Goal: Task Accomplishment & Management: Manage account settings

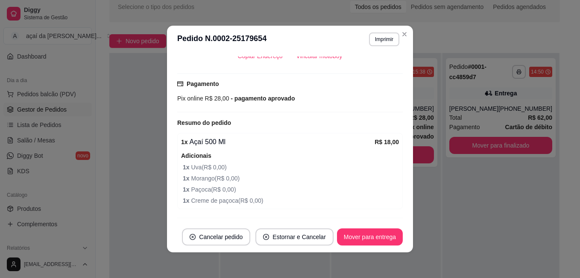
scroll to position [281, 0]
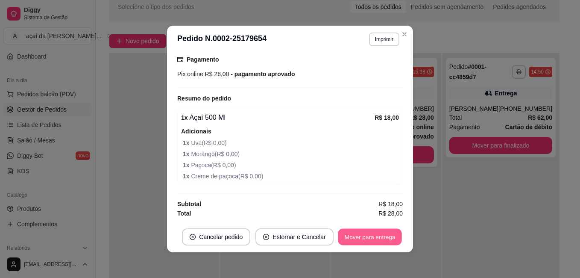
click at [356, 233] on button "Mover para entrega" at bounding box center [370, 236] width 64 height 17
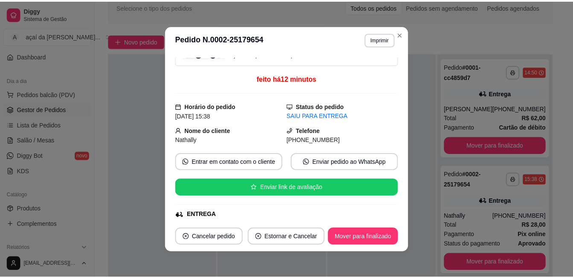
scroll to position [0, 0]
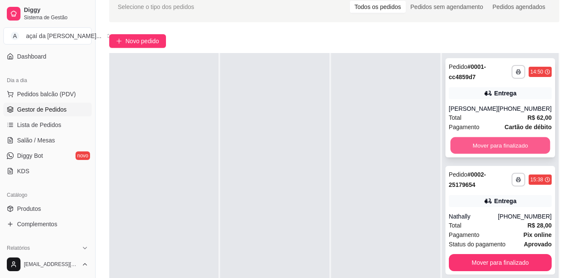
click at [499, 146] on button "Mover para finalizado" at bounding box center [500, 145] width 100 height 17
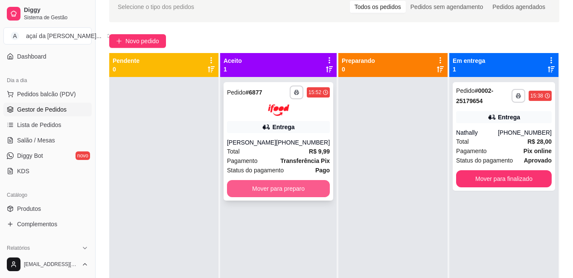
click at [271, 196] on button "Mover para preparo" at bounding box center [278, 188] width 103 height 17
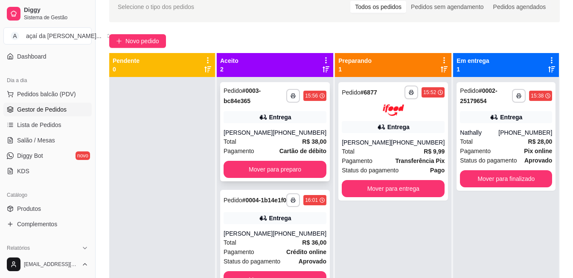
click at [266, 125] on div "**********" at bounding box center [275, 131] width 110 height 99
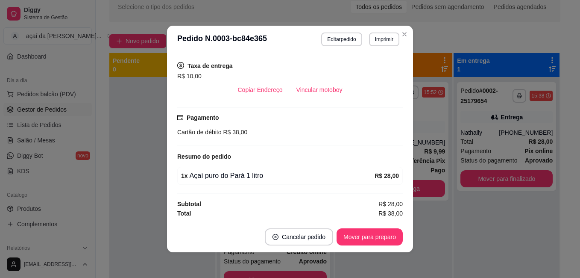
scroll to position [2, 0]
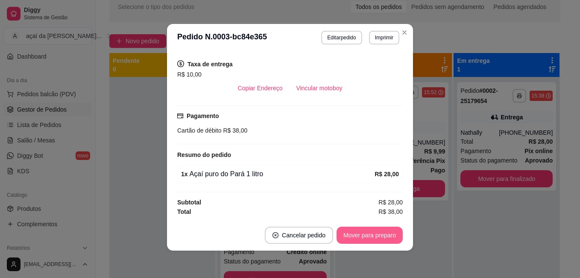
click at [356, 238] on button "Mover para preparo" at bounding box center [369, 234] width 66 height 17
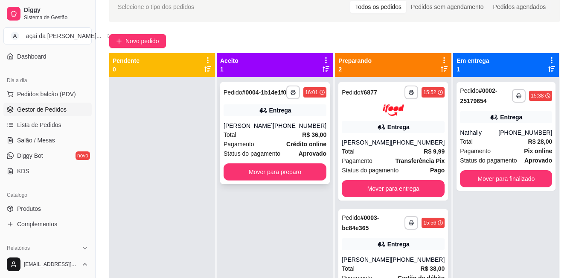
click at [270, 97] on div "Pedido # 0004-1b14e1f0" at bounding box center [255, 92] width 63 height 10
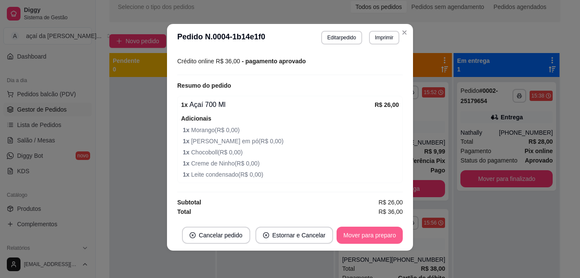
click at [347, 232] on button "Mover para preparo" at bounding box center [369, 234] width 66 height 17
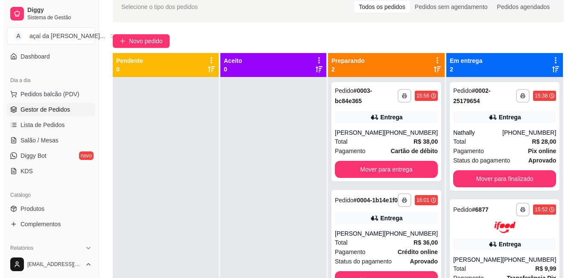
scroll to position [0, 0]
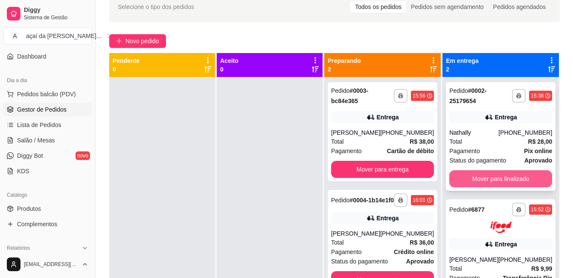
click at [486, 180] on button "Mover para finalizado" at bounding box center [501, 178] width 103 height 17
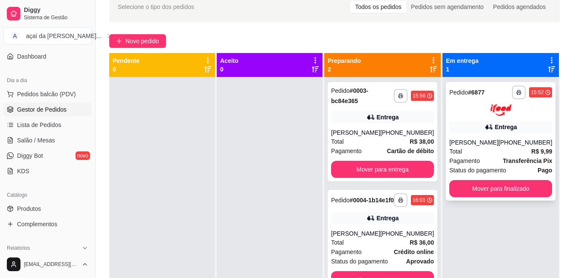
click at [509, 145] on div "[PHONE_NUMBER]" at bounding box center [526, 142] width 54 height 9
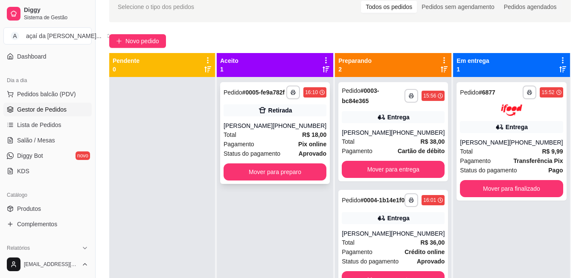
click at [313, 124] on div "**********" at bounding box center [275, 133] width 110 height 102
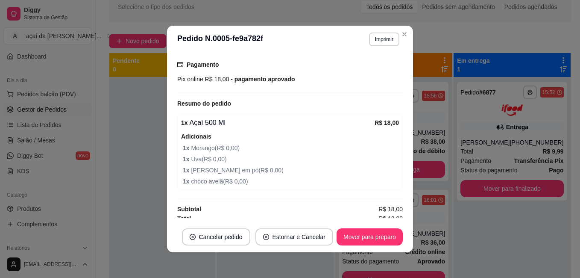
scroll to position [162, 0]
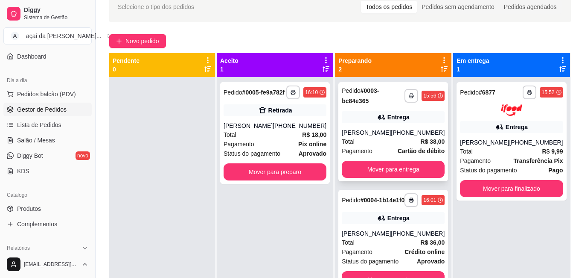
click at [393, 122] on div "Entrega" at bounding box center [393, 117] width 103 height 12
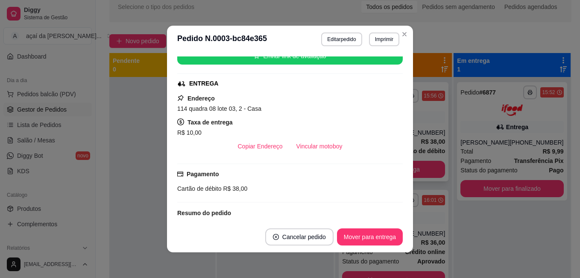
scroll to position [213, 0]
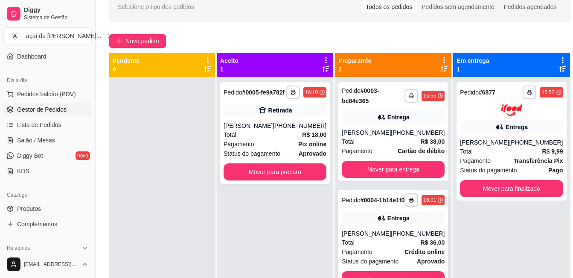
click at [389, 231] on div "**********" at bounding box center [394, 241] width 110 height 102
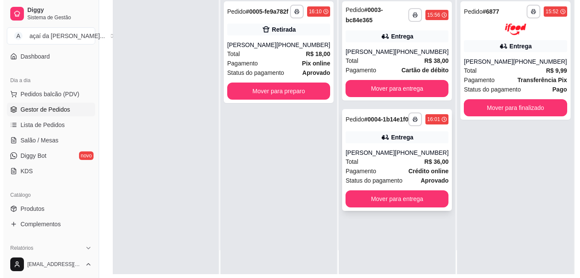
scroll to position [0, 0]
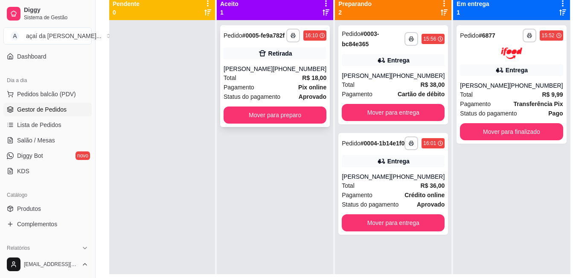
click at [270, 82] on div "Total R$ 18,00" at bounding box center [275, 77] width 103 height 9
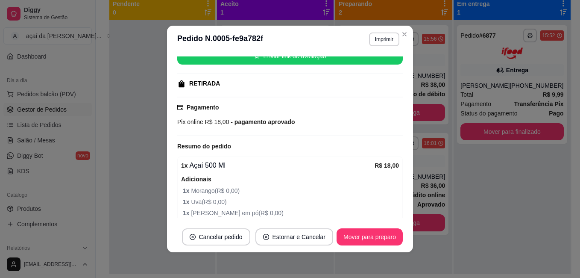
scroll to position [162, 0]
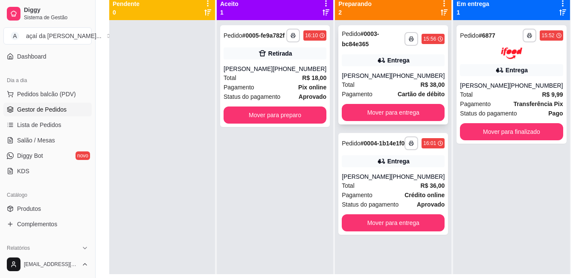
click at [368, 67] on div "**********" at bounding box center [394, 74] width 110 height 99
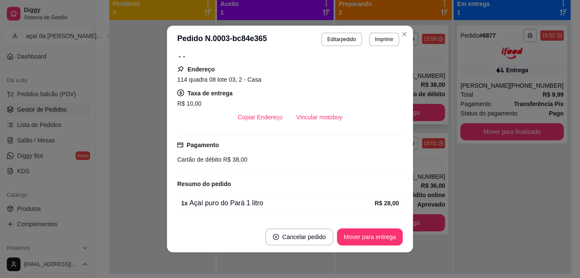
scroll to position [213, 0]
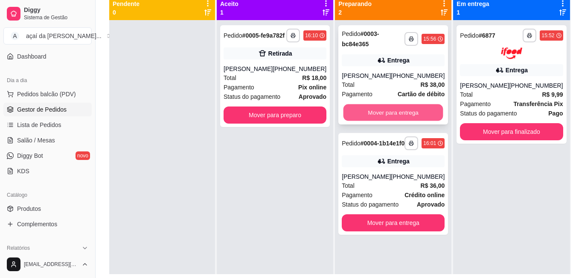
click at [375, 108] on button "Mover para entrega" at bounding box center [394, 112] width 100 height 17
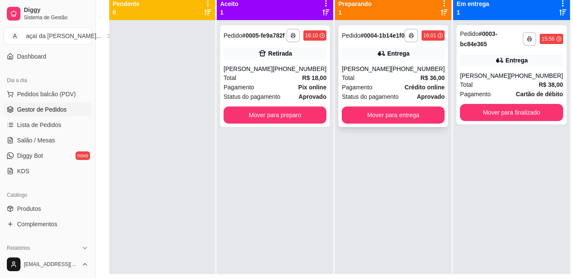
click at [405, 59] on div "Entrega" at bounding box center [393, 53] width 103 height 12
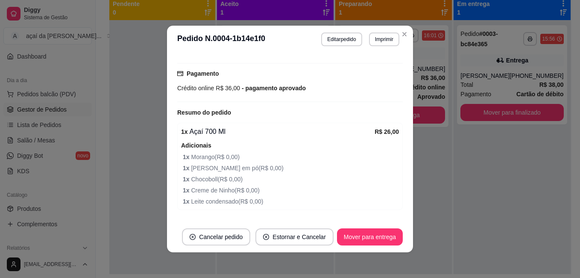
scroll to position [270, 0]
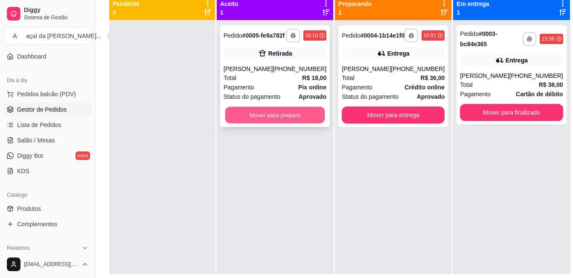
click at [295, 123] on button "Mover para preparo" at bounding box center [275, 115] width 100 height 17
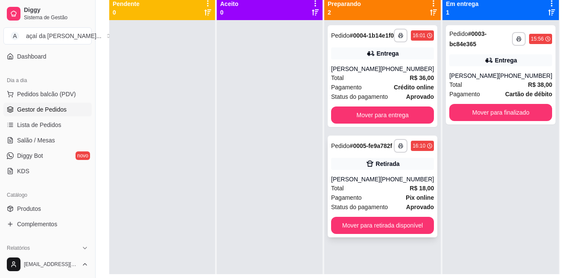
click at [385, 186] on div "**********" at bounding box center [383, 186] width 110 height 102
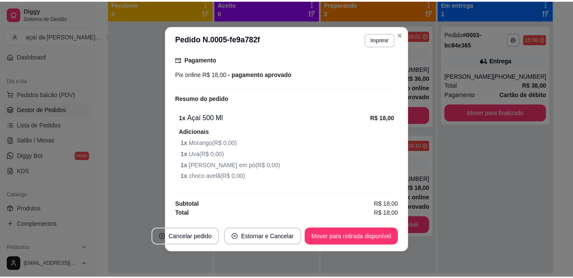
scroll to position [2, 0]
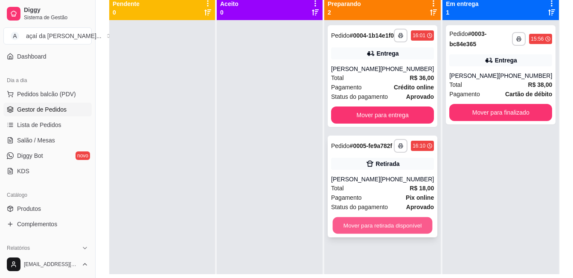
click at [377, 234] on button "Mover para retirada disponível" at bounding box center [383, 225] width 100 height 17
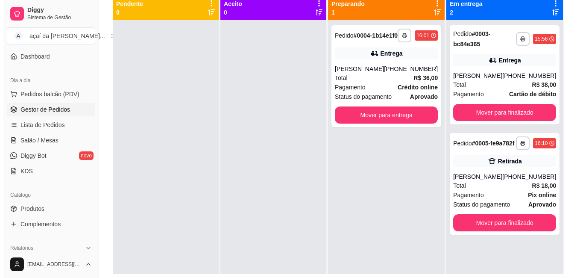
scroll to position [71, 0]
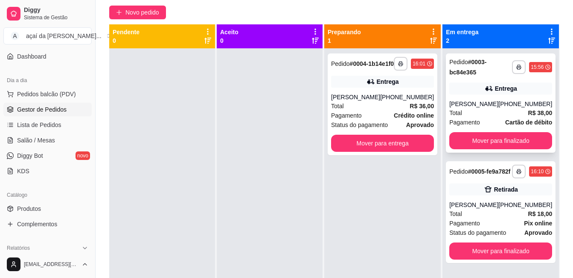
click at [494, 79] on div "**********" at bounding box center [501, 102] width 110 height 99
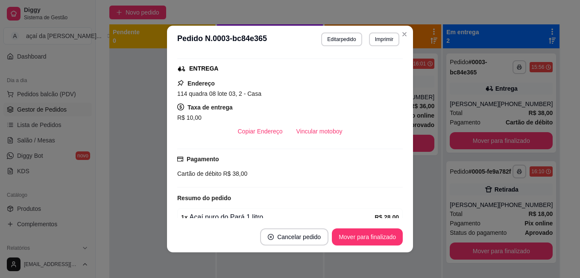
scroll to position [213, 0]
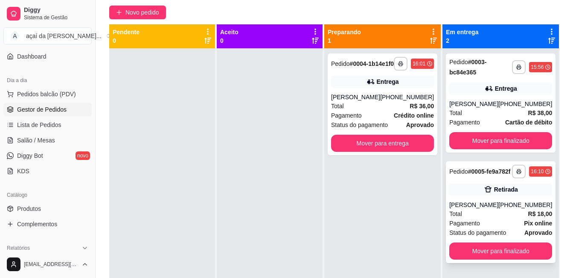
click at [526, 209] on div "(64) 99334-4388" at bounding box center [526, 204] width 54 height 9
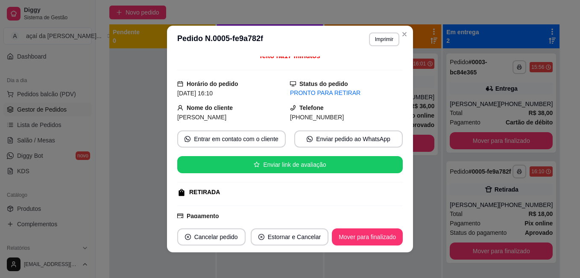
scroll to position [0, 0]
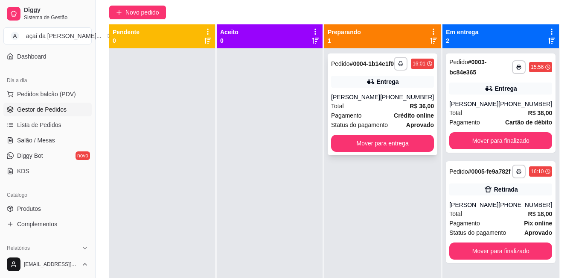
click at [362, 88] on div "Entrega" at bounding box center [382, 82] width 103 height 12
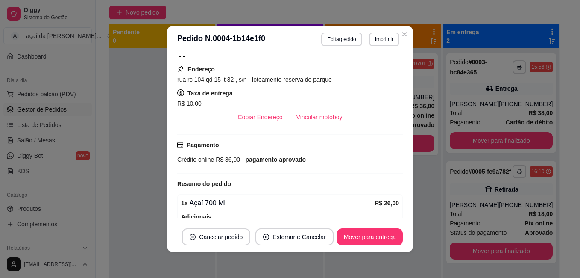
scroll to position [228, 0]
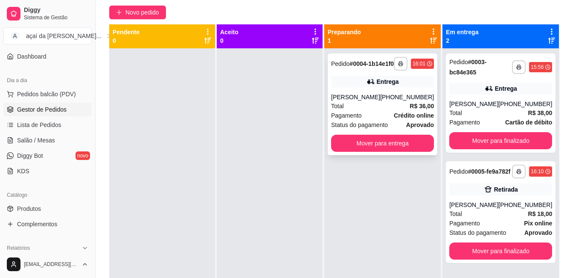
click at [413, 99] on div "**********" at bounding box center [383, 104] width 110 height 102
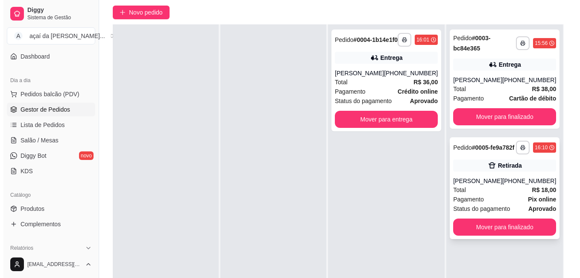
scroll to position [10, 0]
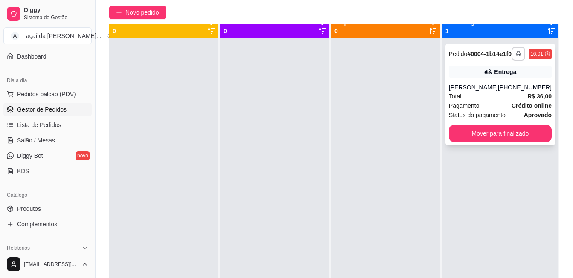
click at [494, 91] on div "[PERSON_NAME]" at bounding box center [473, 87] width 49 height 9
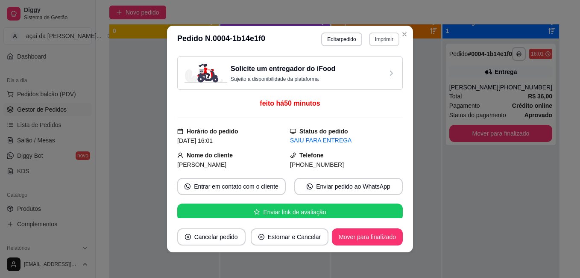
click at [380, 35] on button "Imprimir" at bounding box center [384, 39] width 30 height 14
click at [361, 70] on button "IMPRESSORA" at bounding box center [367, 70] width 62 height 14
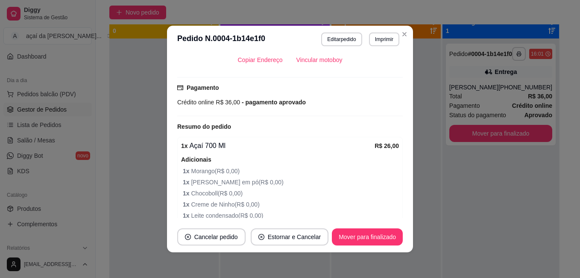
scroll to position [256, 0]
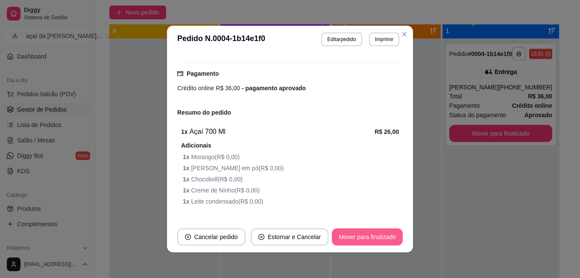
click at [369, 241] on button "Mover para finalizado" at bounding box center [367, 236] width 71 height 17
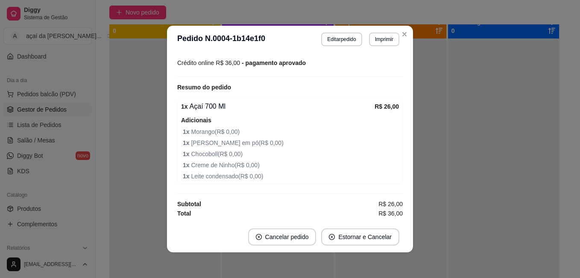
scroll to position [228, 0]
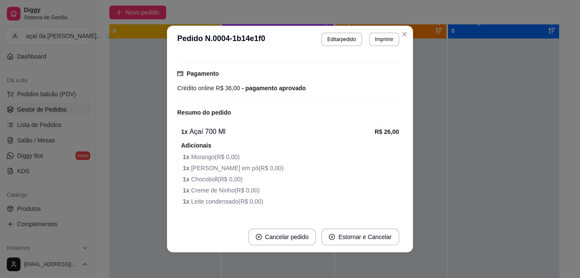
click at [404, 41] on header "**********" at bounding box center [290, 39] width 246 height 27
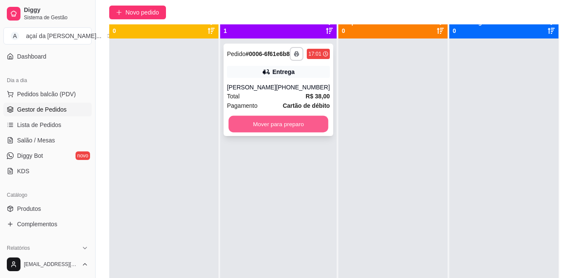
click at [287, 132] on button "Mover para preparo" at bounding box center [279, 124] width 100 height 17
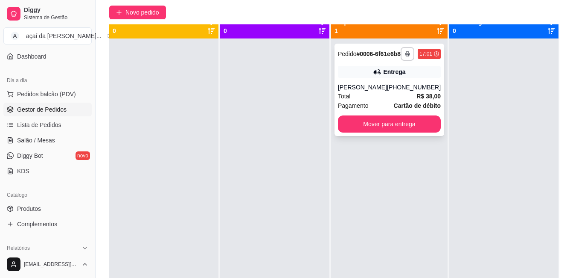
click at [356, 101] on div "Total R$ 38,00" at bounding box center [389, 95] width 103 height 9
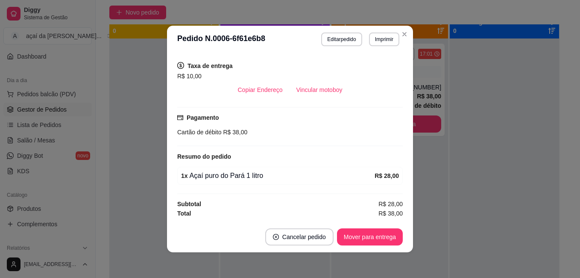
scroll to position [2, 0]
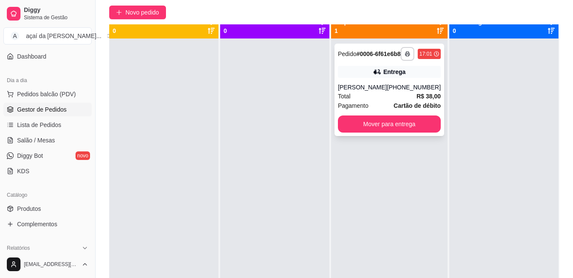
click at [396, 91] on div "[PHONE_NUMBER]" at bounding box center [414, 87] width 54 height 9
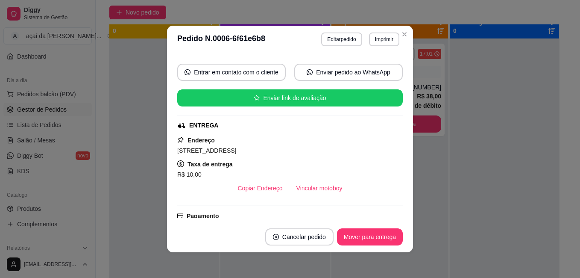
scroll to position [128, 0]
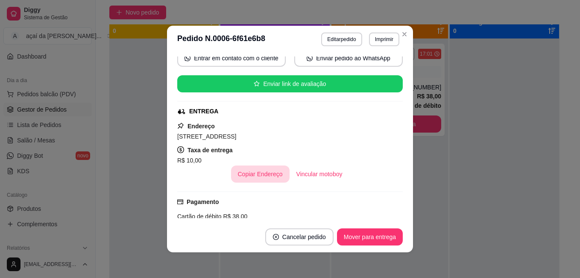
click at [242, 173] on button "Copiar Endereço" at bounding box center [260, 173] width 58 height 17
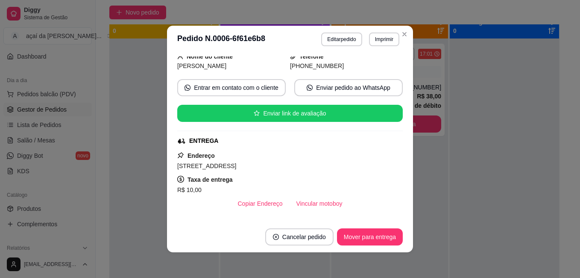
scroll to position [0, 0]
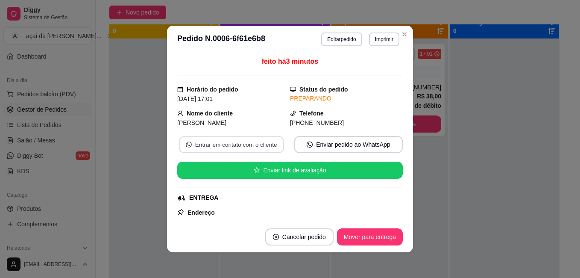
click at [201, 149] on button "Entrar em contato com o cliente" at bounding box center [231, 144] width 105 height 17
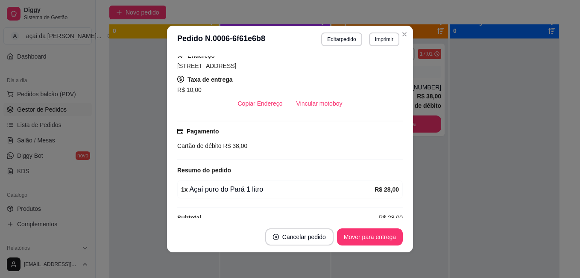
scroll to position [171, 0]
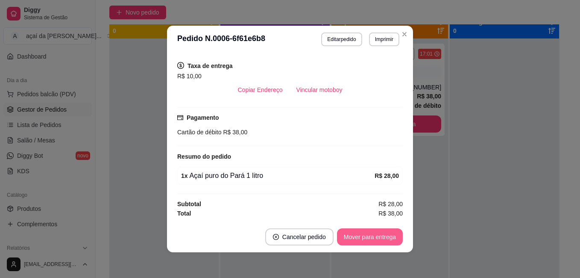
click at [351, 230] on button "Mover para entrega" at bounding box center [370, 236] width 66 height 17
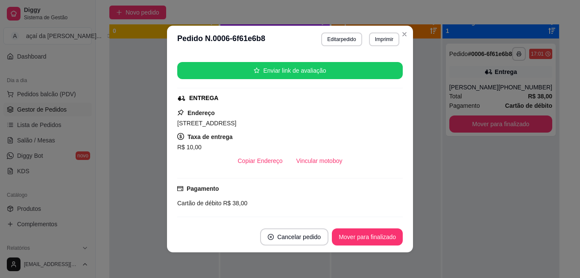
scroll to position [57, 0]
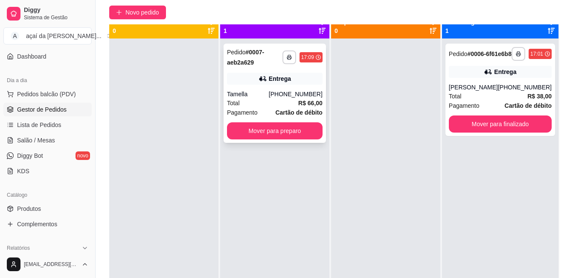
click at [283, 93] on div "[PHONE_NUMBER]" at bounding box center [296, 94] width 54 height 9
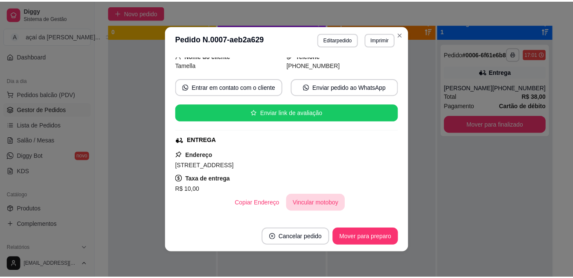
scroll to position [199, 0]
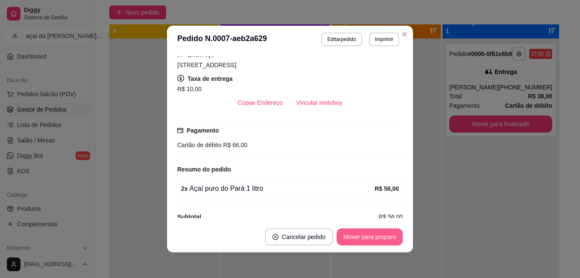
click at [358, 231] on button "Mover para preparo" at bounding box center [369, 236] width 66 height 17
click at [379, 241] on button "Mover para entrega" at bounding box center [370, 236] width 66 height 17
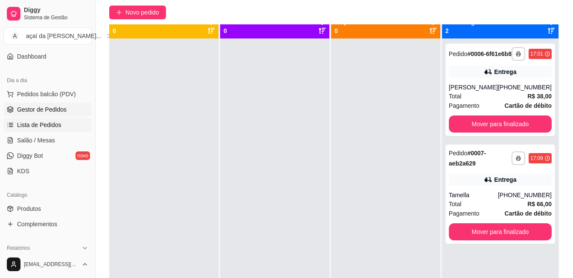
click at [36, 123] on span "Lista de Pedidos" at bounding box center [39, 124] width 44 height 9
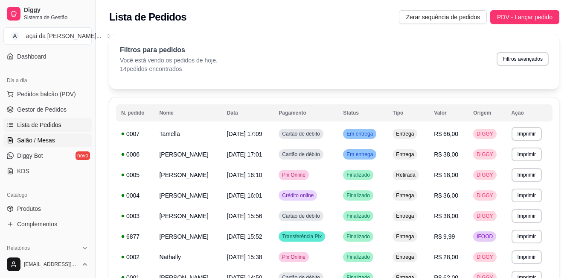
click at [60, 146] on link "Salão / Mesas" at bounding box center [47, 140] width 88 height 14
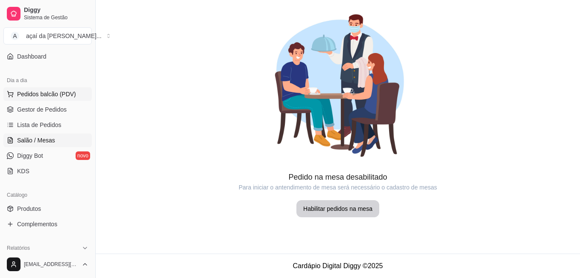
click at [61, 88] on button "Pedidos balcão (PDV)" at bounding box center [47, 94] width 88 height 14
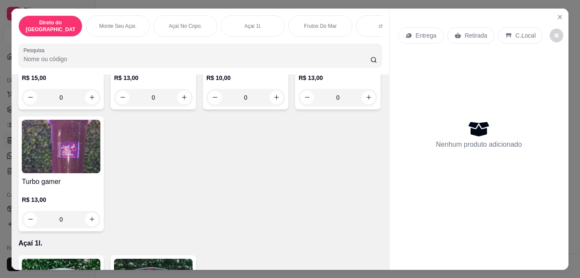
scroll to position [754, 0]
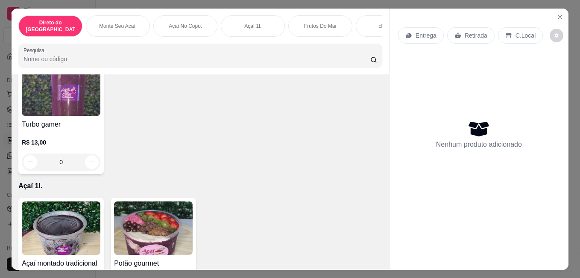
click at [270, 47] on button "increase-product-quantity" at bounding box center [276, 39] width 13 height 13
type input "1"
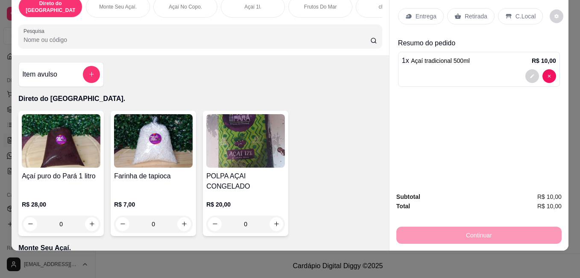
scroll to position [0, 0]
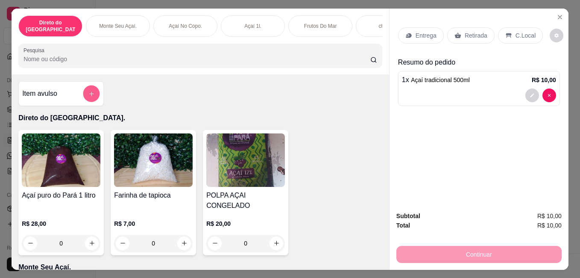
click at [84, 93] on button "add-separate-item" at bounding box center [91, 93] width 17 height 17
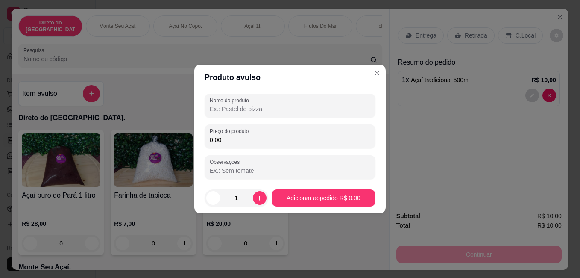
click at [336, 106] on input "Nome do produto" at bounding box center [290, 109] width 161 height 9
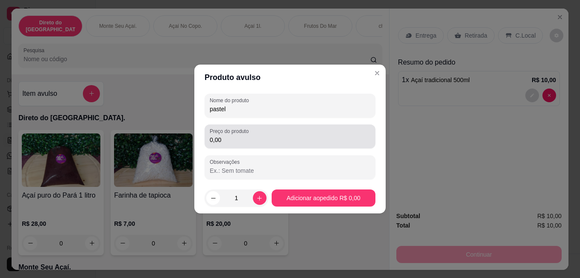
type input "pastel"
click at [287, 130] on div "0,00" at bounding box center [290, 136] width 161 height 17
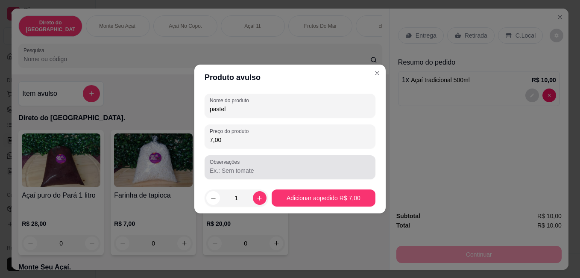
type input "7,00"
click at [278, 172] on input "Observações" at bounding box center [290, 170] width 161 height 9
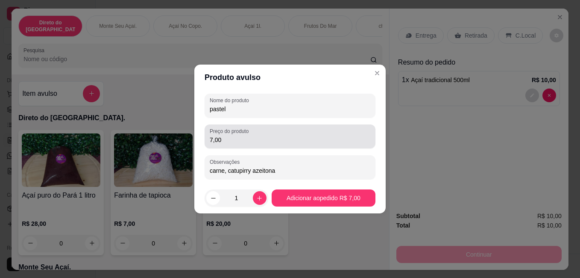
type input "carne, catupirry azeitona"
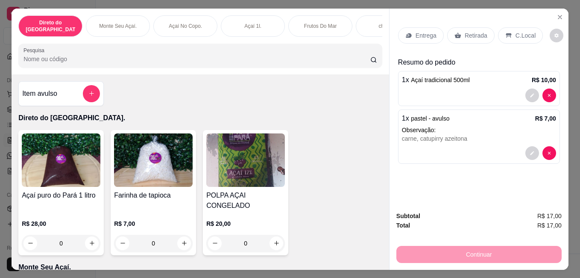
click at [521, 31] on p "C.Local" at bounding box center [525, 35] width 20 height 9
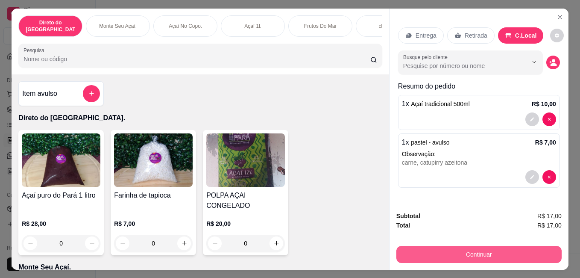
click at [514, 246] on button "Continuar" at bounding box center [478, 253] width 165 height 17
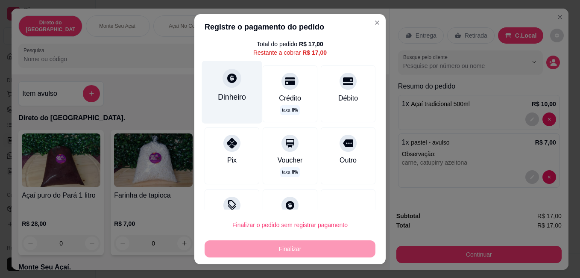
scroll to position [54, 0]
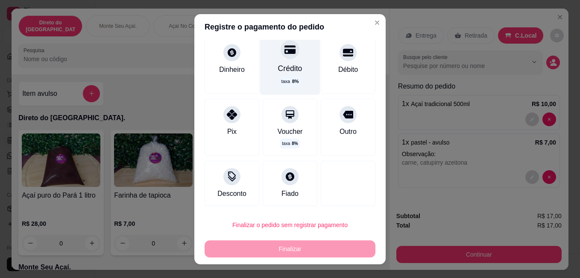
click at [270, 53] on div "Crédito taxa 8 %" at bounding box center [290, 63] width 60 height 62
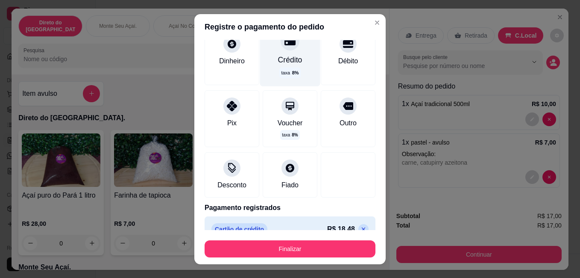
type input "R$ 0,00"
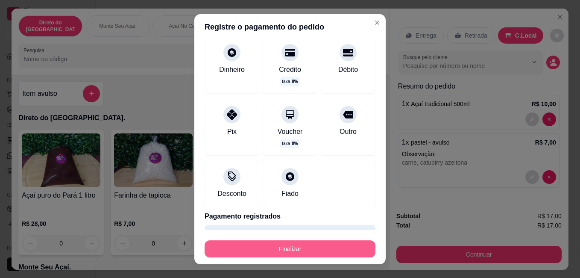
click at [252, 248] on button "Finalizar" at bounding box center [290, 248] width 171 height 17
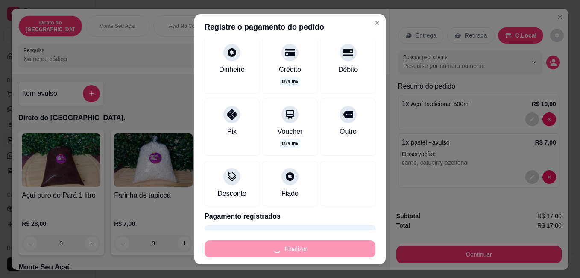
type input "0"
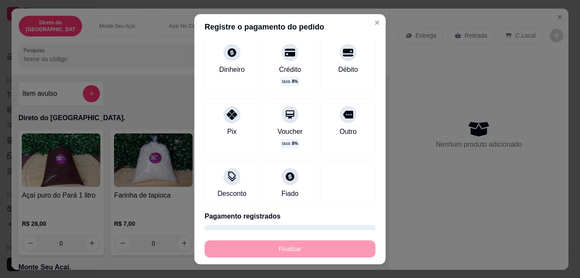
type input "-R$ 17,00"
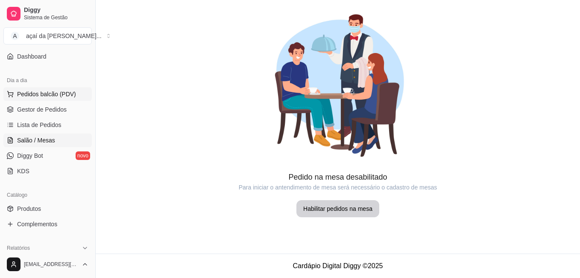
click at [58, 99] on button "Pedidos balcão (PDV)" at bounding box center [47, 94] width 88 height 14
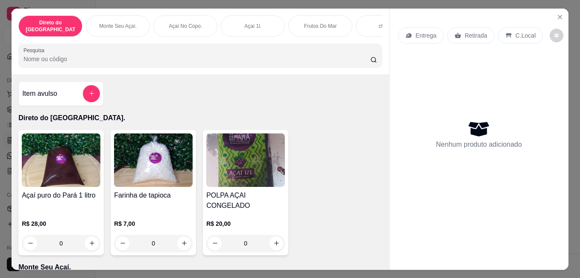
click at [96, 85] on div at bounding box center [91, 93] width 17 height 17
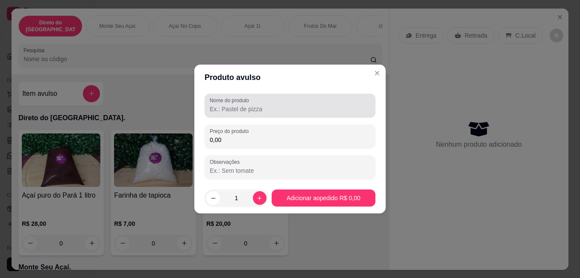
click at [280, 115] on div "Nome do produto" at bounding box center [290, 105] width 171 height 24
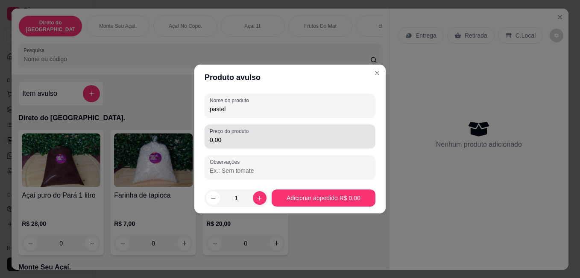
type input "pastel"
click at [251, 145] on div "Preço do produto 0,00" at bounding box center [290, 136] width 171 height 24
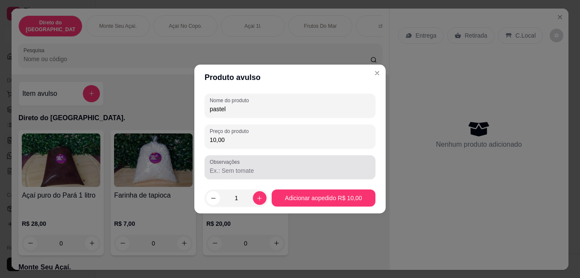
type input "10,00"
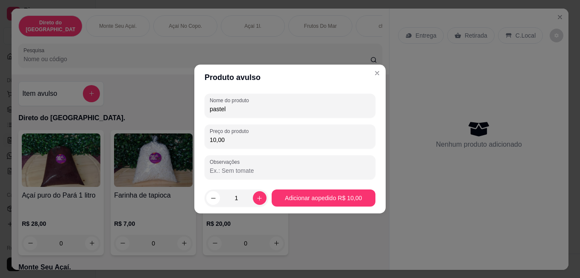
click at [272, 169] on input "Observações" at bounding box center [290, 170] width 161 height 9
type input "presunto e [PERSON_NAME]"
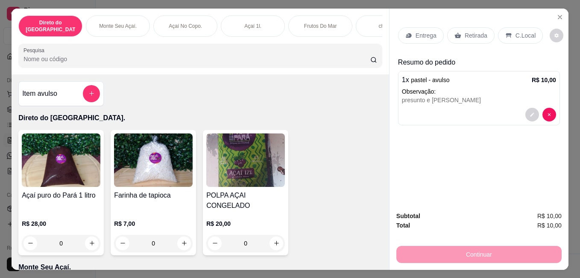
click at [459, 30] on div "Retirada" at bounding box center [470, 35] width 47 height 16
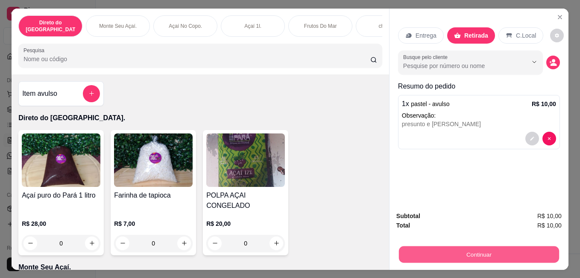
click at [406, 248] on button "Continuar" at bounding box center [479, 253] width 160 height 17
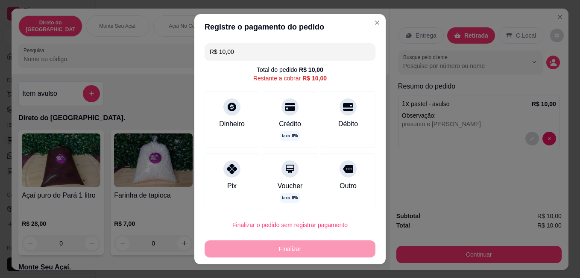
scroll to position [54, 0]
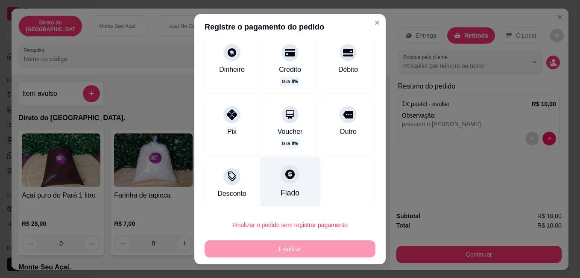
click at [285, 176] on icon at bounding box center [289, 173] width 9 height 9
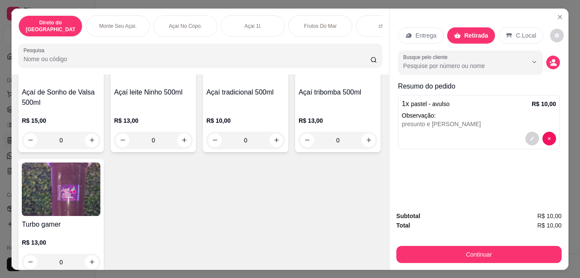
scroll to position [697, 0]
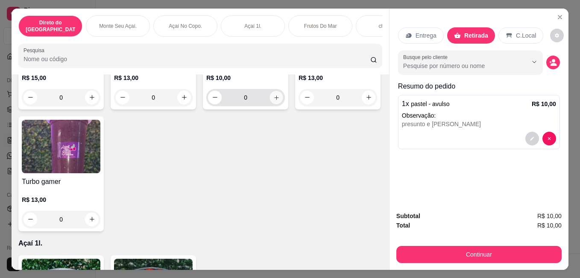
click at [273, 100] on icon "increase-product-quantity" at bounding box center [276, 97] width 6 height 6
type input "1"
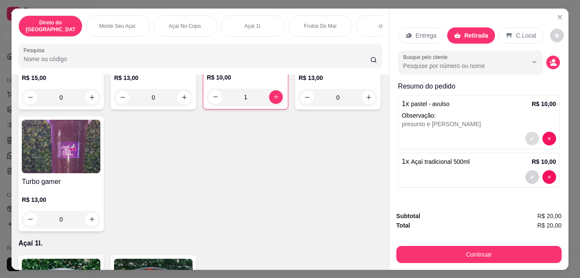
click at [529, 136] on icon "decrease-product-quantity" at bounding box center [531, 138] width 5 height 5
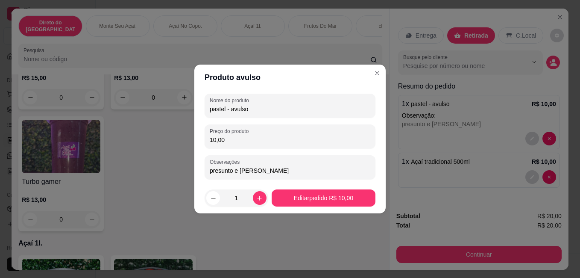
click at [231, 140] on input "10,00" at bounding box center [290, 139] width 161 height 9
type input "7,00"
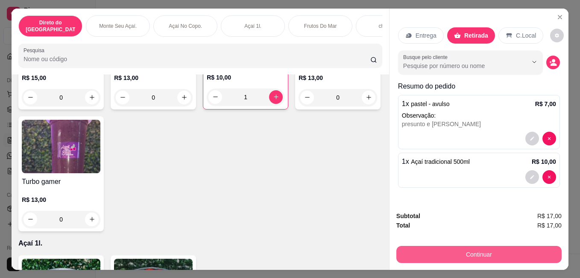
click at [465, 249] on button "Continuar" at bounding box center [478, 253] width 165 height 17
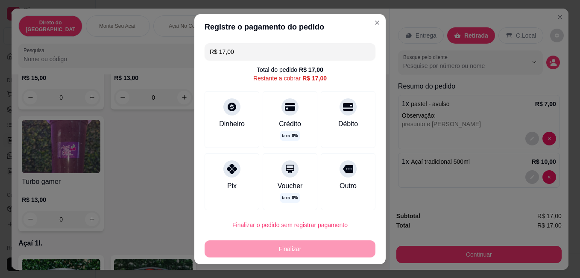
scroll to position [54, 0]
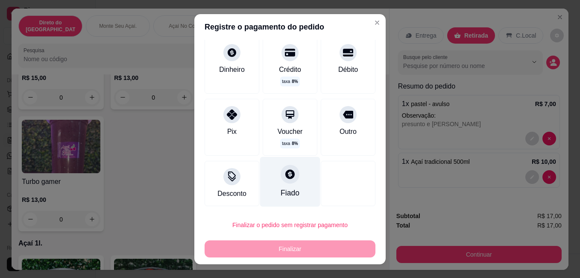
click at [283, 182] on div at bounding box center [289, 173] width 19 height 19
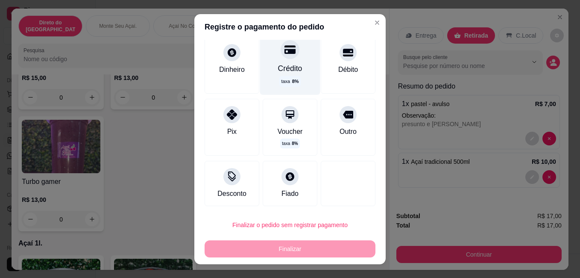
scroll to position [0, 0]
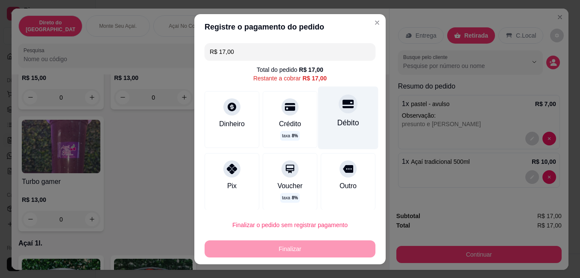
click at [334, 114] on div "Débito" at bounding box center [348, 117] width 60 height 62
type input "R$ 0,00"
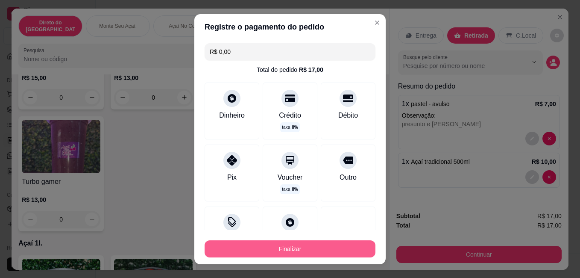
click at [313, 246] on button "Finalizar" at bounding box center [290, 248] width 171 height 17
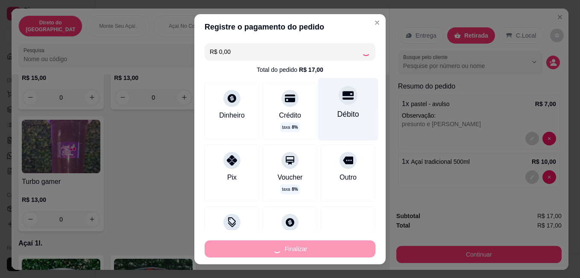
type input "0"
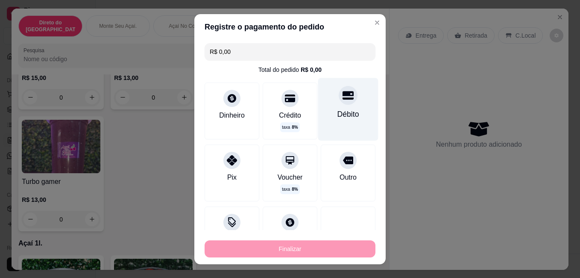
type input "-R$ 17,00"
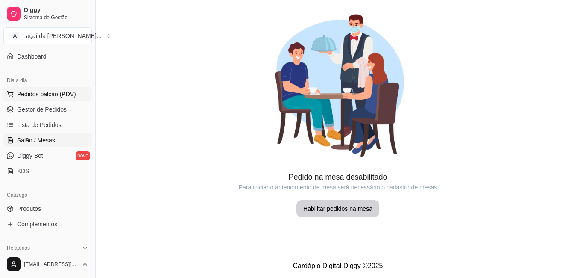
click at [64, 97] on span "Pedidos balcão (PDV)" at bounding box center [46, 94] width 59 height 9
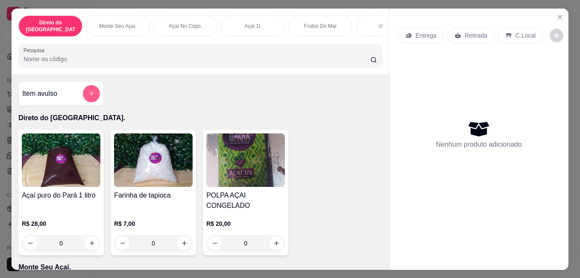
click at [83, 85] on button "add-separate-item" at bounding box center [91, 93] width 17 height 17
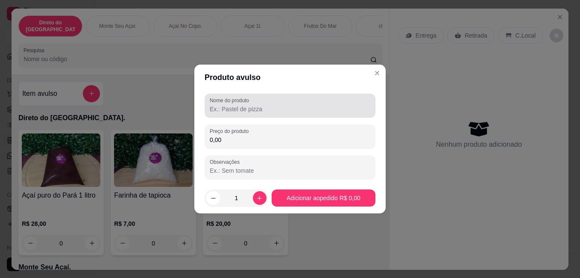
click at [241, 108] on input "Nome do produto" at bounding box center [290, 109] width 161 height 9
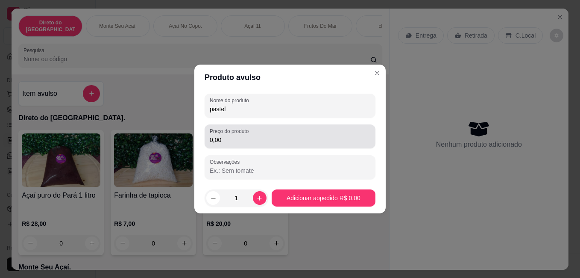
type input "pastel"
click at [245, 142] on input "0,00" at bounding box center [290, 139] width 161 height 9
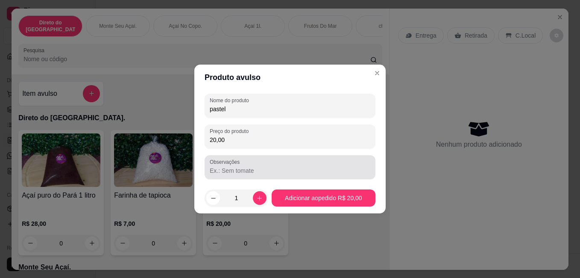
type input "20,00"
click at [266, 173] on input "Observações" at bounding box center [290, 170] width 161 height 9
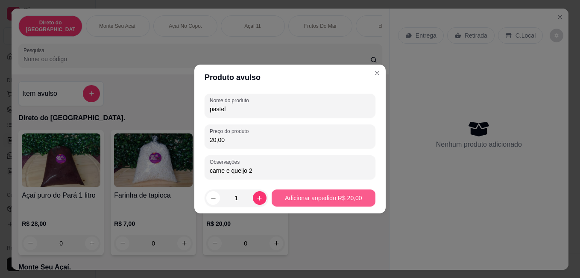
type input "carne e queijo 2"
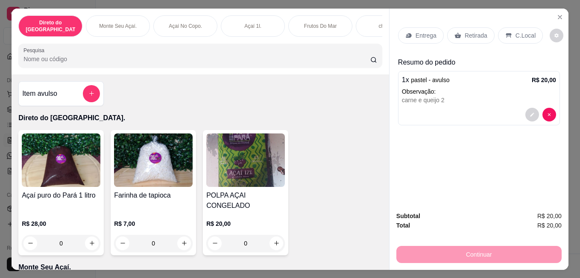
click at [482, 32] on p "Retirada" at bounding box center [476, 35] width 23 height 9
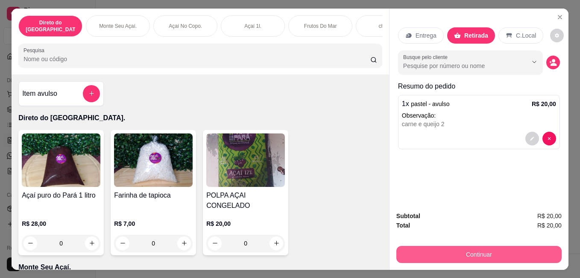
click at [475, 245] on button "Continuar" at bounding box center [478, 253] width 165 height 17
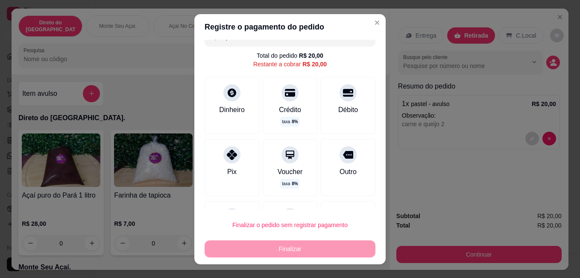
scroll to position [29, 0]
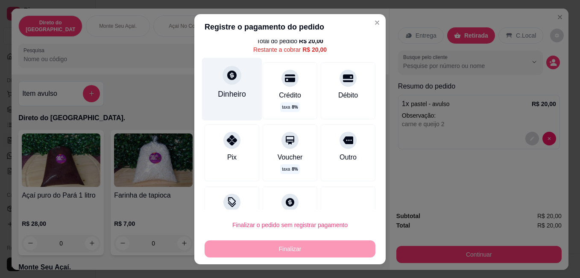
click at [229, 87] on div "Dinheiro" at bounding box center [232, 89] width 60 height 62
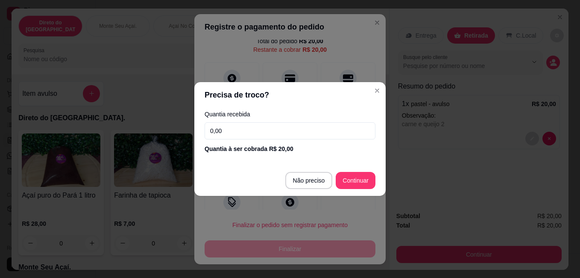
click at [284, 127] on input "0,00" at bounding box center [290, 130] width 171 height 17
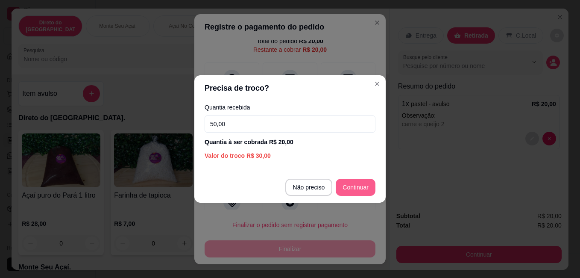
type input "50,00"
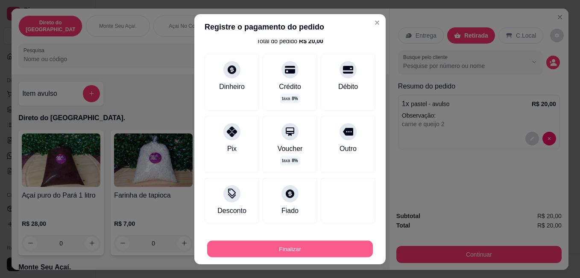
click at [330, 240] on div "Finalizar" at bounding box center [290, 248] width 171 height 17
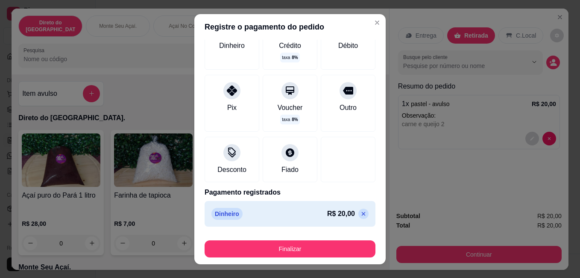
scroll to position [14, 0]
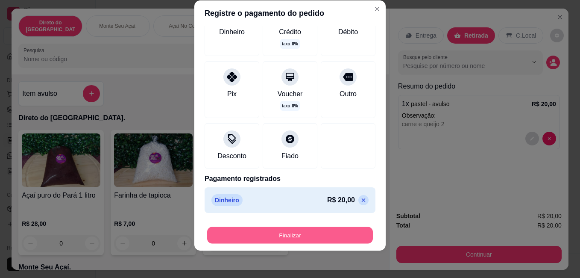
click at [321, 233] on button "Finalizar" at bounding box center [290, 234] width 166 height 17
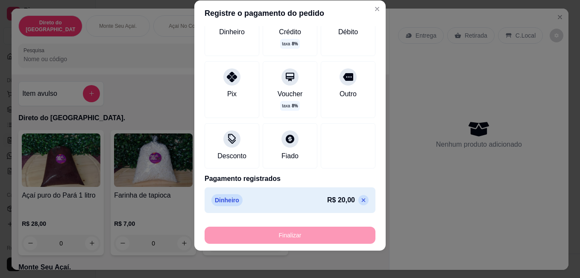
type input "-R$ 20,00"
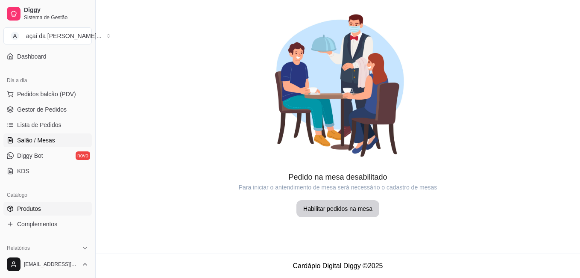
click at [64, 206] on link "Produtos" at bounding box center [47, 209] width 88 height 14
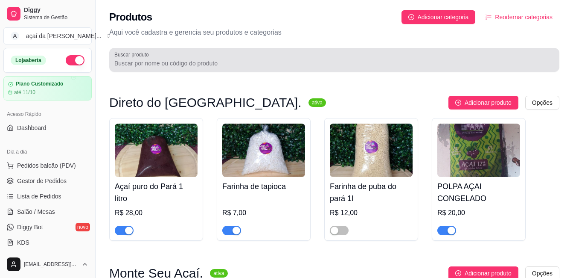
click at [222, 52] on div at bounding box center [334, 59] width 440 height 17
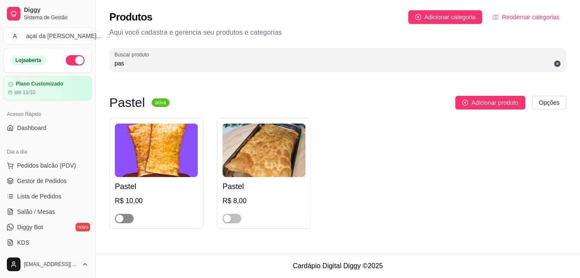
type input "pas"
click at [124, 217] on button "button" at bounding box center [124, 217] width 19 height 9
click at [236, 212] on div at bounding box center [263, 214] width 83 height 17
click at [233, 214] on span "button" at bounding box center [231, 217] width 19 height 9
click at [45, 177] on span "Gestor de Pedidos" at bounding box center [42, 180] width 50 height 9
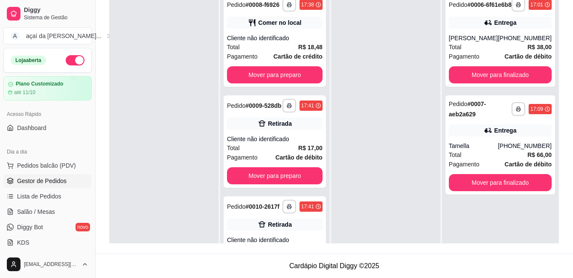
scroll to position [59, 0]
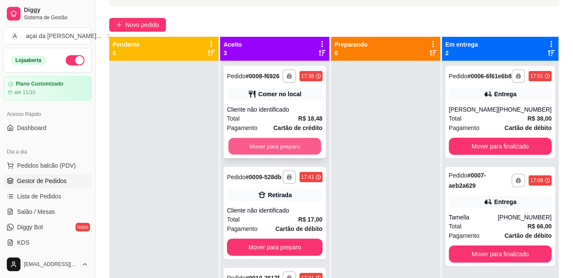
click at [300, 155] on button "Mover para preparo" at bounding box center [274, 146] width 93 height 17
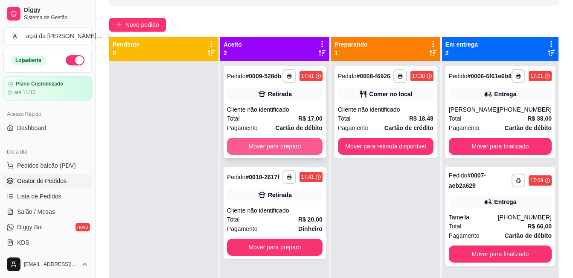
click at [288, 152] on button "Mover para preparo" at bounding box center [275, 145] width 96 height 17
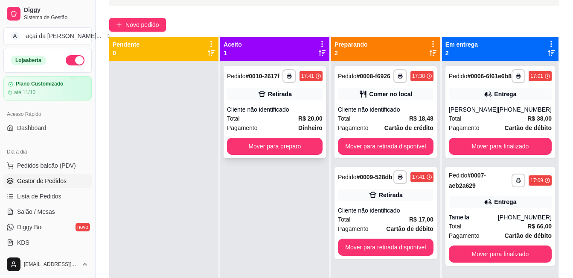
click at [286, 129] on div "Pagamento Dinheiro" at bounding box center [275, 127] width 96 height 9
click at [314, 146] on button "Mover para preparo" at bounding box center [275, 145] width 96 height 17
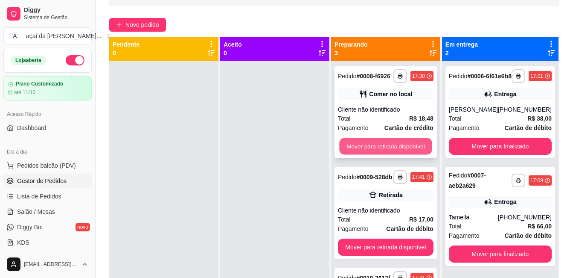
click at [409, 146] on button "Mover para retirada disponível" at bounding box center [385, 146] width 93 height 17
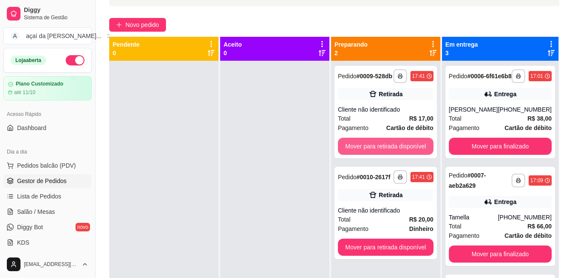
click at [411, 145] on button "Mover para retirada disponível" at bounding box center [386, 145] width 96 height 17
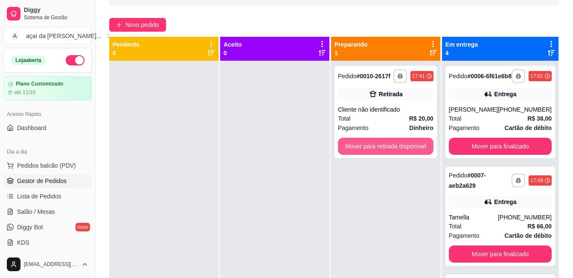
click at [411, 145] on button "Mover para retirada disponível" at bounding box center [386, 145] width 96 height 17
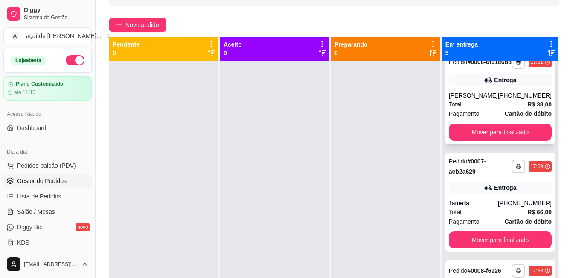
scroll to position [29, 0]
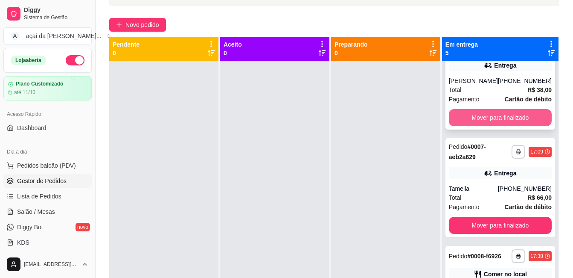
click at [489, 122] on button "Mover para finalizado" at bounding box center [500, 117] width 103 height 17
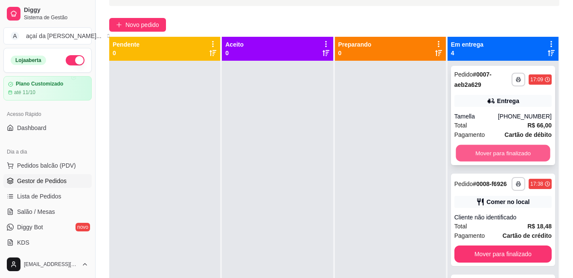
click at [511, 151] on button "Mover para finalizado" at bounding box center [503, 153] width 94 height 17
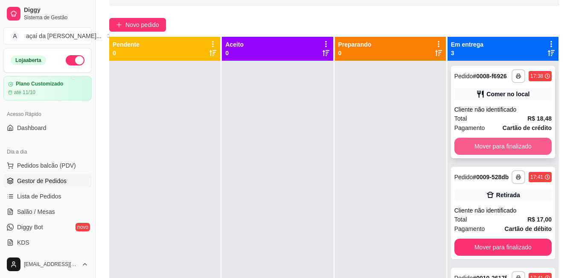
click at [511, 147] on button "Mover para finalizado" at bounding box center [503, 145] width 97 height 17
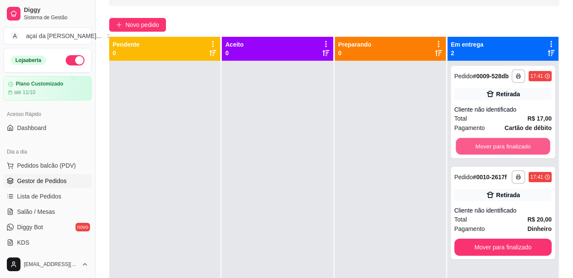
click at [510, 146] on button "Mover para finalizado" at bounding box center [503, 146] width 94 height 17
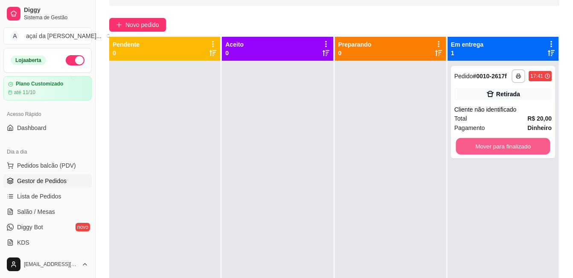
click at [510, 146] on button "Mover para finalizado" at bounding box center [503, 146] width 94 height 17
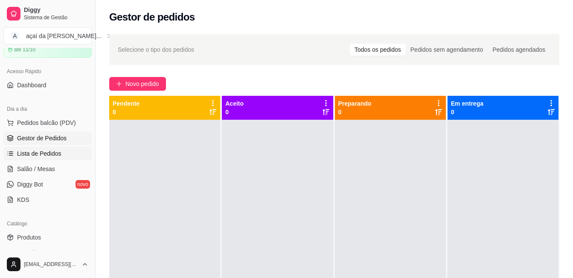
scroll to position [85, 0]
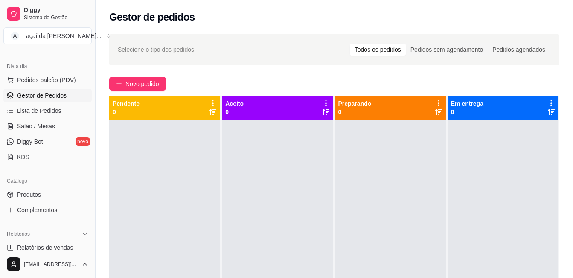
click at [155, 120] on div at bounding box center [164, 259] width 111 height 278
click at [53, 116] on link "Lista de Pedidos" at bounding box center [47, 111] width 88 height 14
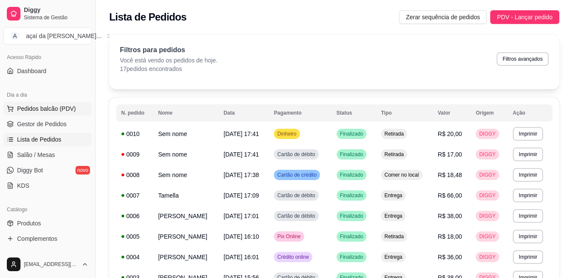
click at [45, 107] on span "Pedidos balcão (PDV)" at bounding box center [46, 108] width 59 height 9
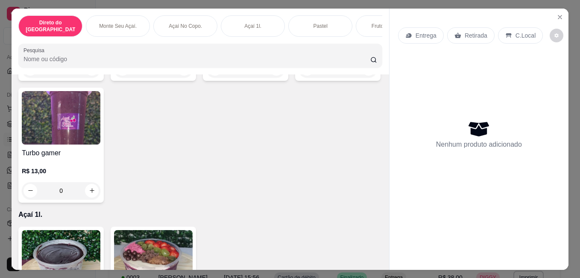
scroll to position [740, 0]
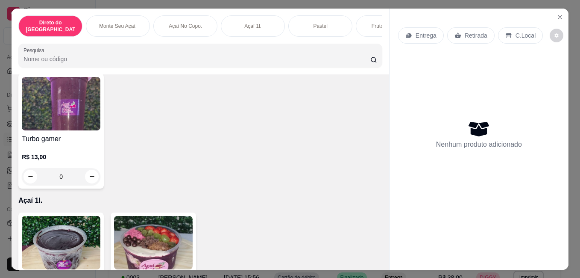
click at [269, 61] on button "increase-product-quantity" at bounding box center [276, 55] width 14 height 14
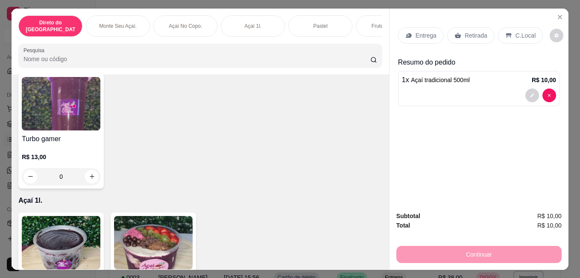
scroll to position [740, 0]
click at [269, 60] on button "increase-product-quantity" at bounding box center [275, 53] width 13 height 13
type input "2"
click at [465, 31] on p "Retirada" at bounding box center [476, 35] width 23 height 9
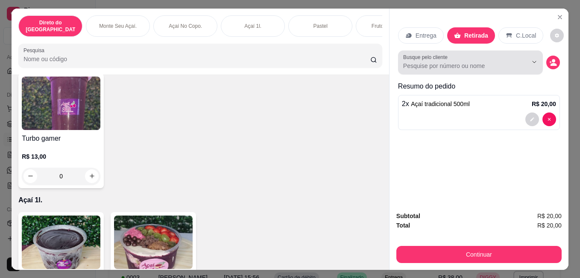
click at [467, 61] on input "Busque pelo cliente" at bounding box center [458, 65] width 111 height 9
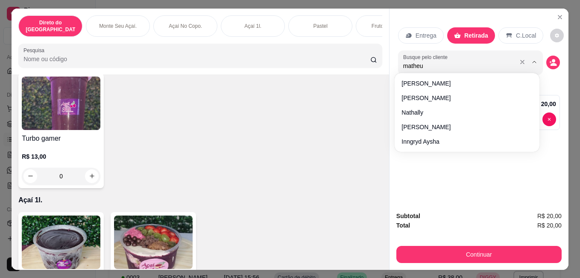
type input "matheus"
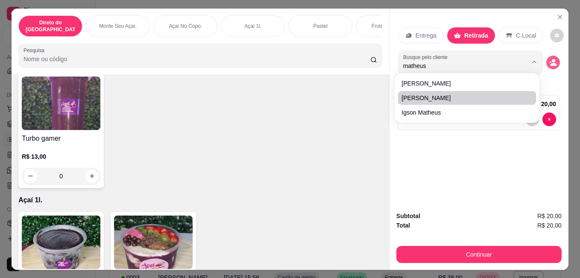
click at [551, 59] on icon "decrease-product-quantity" at bounding box center [553, 62] width 8 height 8
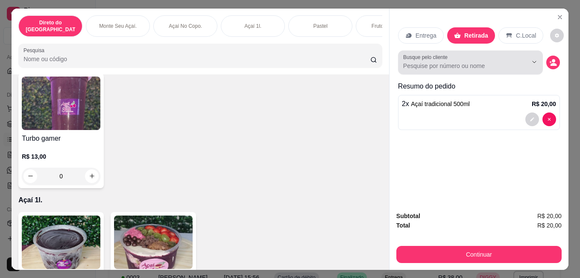
click at [455, 57] on div at bounding box center [470, 62] width 134 height 17
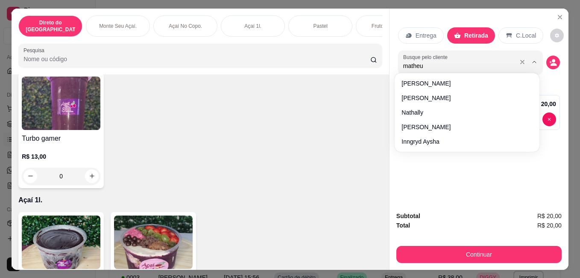
type input "matheus"
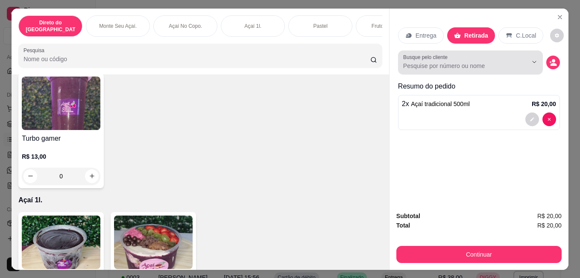
click at [484, 66] on input "Busque pelo cliente" at bounding box center [458, 65] width 111 height 9
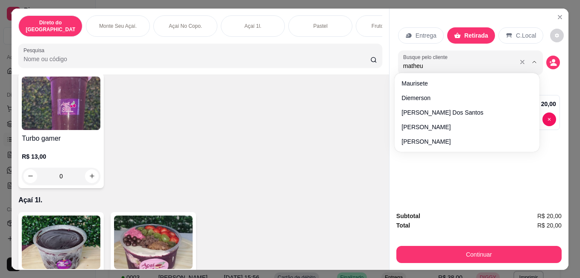
type input "matheus"
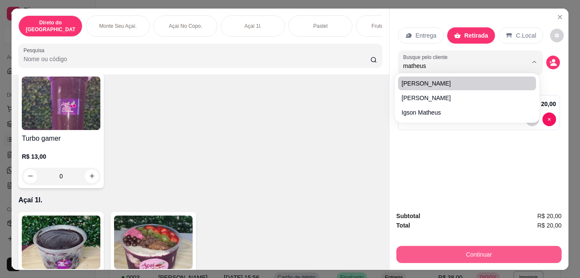
click at [491, 247] on button "Continuar" at bounding box center [478, 253] width 165 height 17
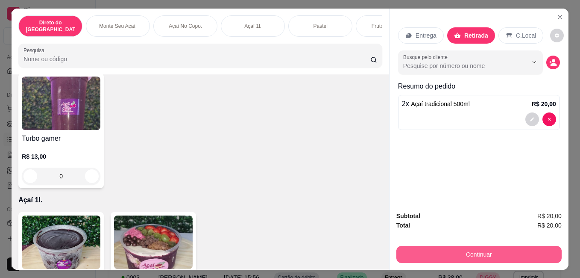
click at [479, 249] on button "Continuar" at bounding box center [478, 253] width 165 height 17
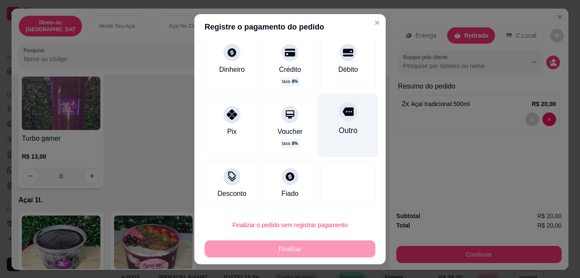
scroll to position [14, 0]
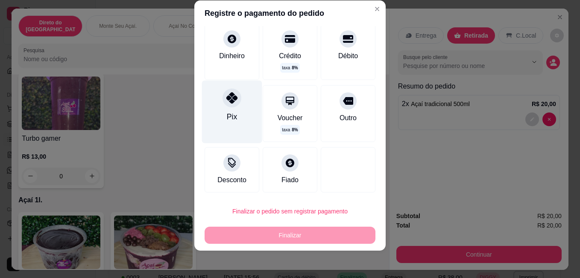
click at [230, 99] on icon at bounding box center [231, 97] width 11 height 11
type input "R$ 0,00"
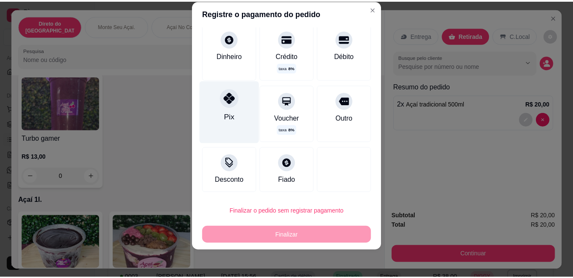
scroll to position [46, 0]
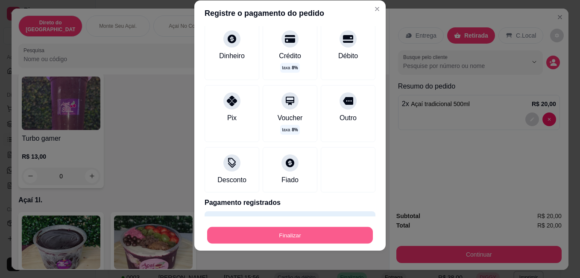
click at [273, 232] on button "Finalizar" at bounding box center [290, 234] width 166 height 17
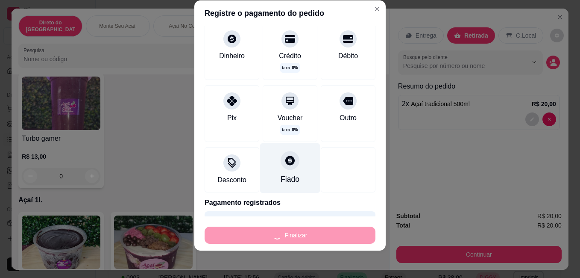
type input "0"
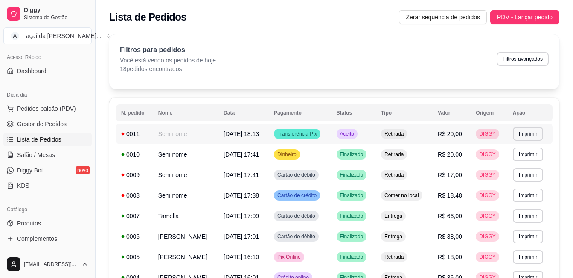
click at [368, 114] on th "Status" at bounding box center [354, 112] width 44 height 17
click at [375, 141] on td "Aceito" at bounding box center [354, 133] width 44 height 20
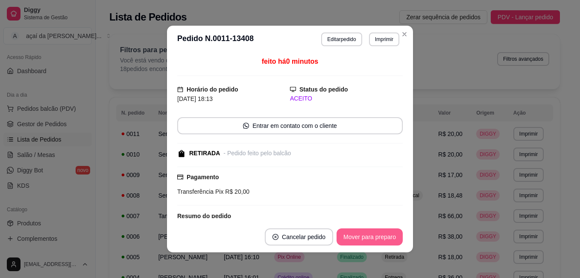
click at [364, 234] on button "Mover para preparo" at bounding box center [369, 236] width 66 height 17
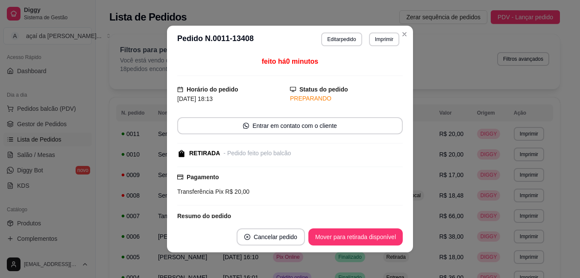
scroll to position [43, 0]
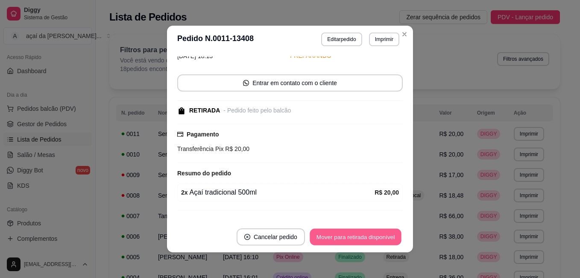
click at [374, 235] on button "Mover para retirada disponível" at bounding box center [355, 236] width 91 height 17
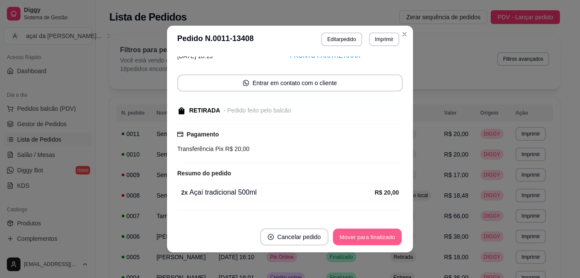
click at [382, 228] on button "Mover para finalizado" at bounding box center [367, 236] width 69 height 17
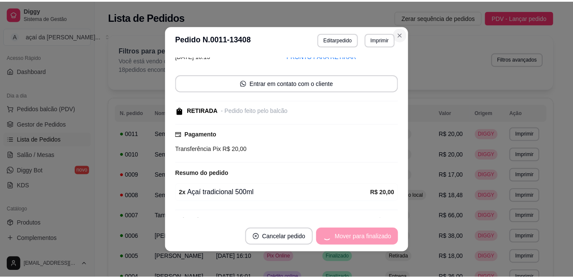
scroll to position [23, 0]
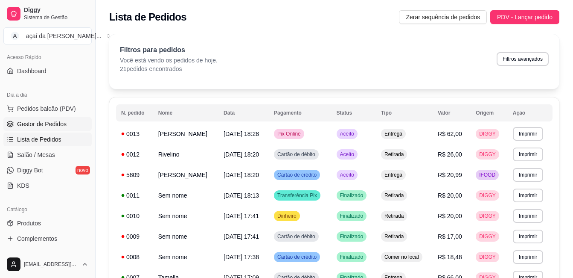
click at [35, 123] on span "Gestor de Pedidos" at bounding box center [42, 124] width 50 height 9
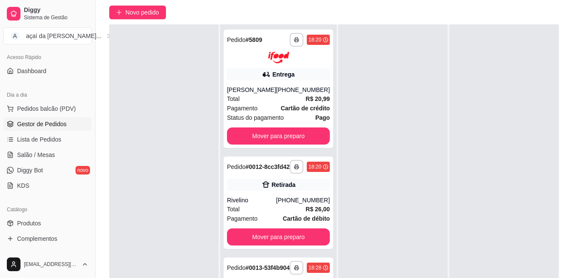
scroll to position [114, 0]
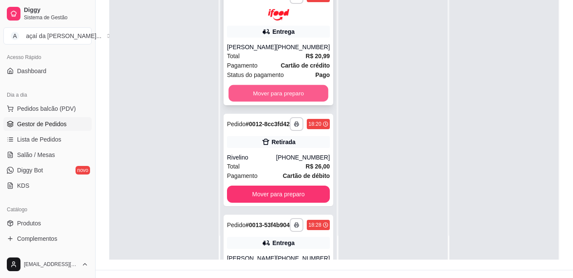
click at [253, 101] on button "Mover para preparo" at bounding box center [279, 93] width 100 height 17
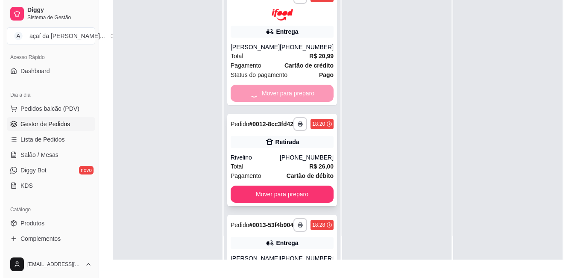
scroll to position [43, 0]
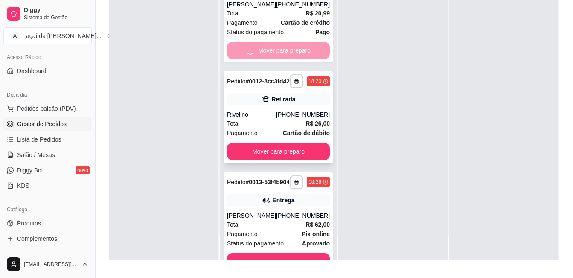
click at [236, 119] on div "Rivelino" at bounding box center [251, 114] width 49 height 9
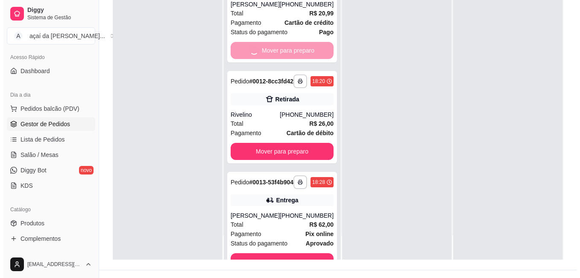
scroll to position [130, 0]
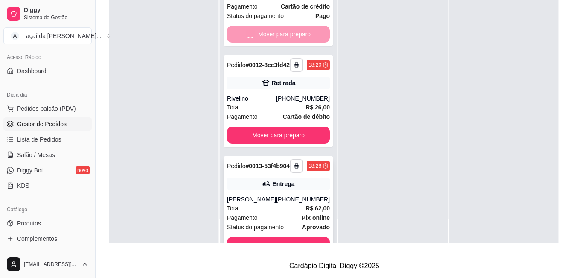
click at [264, 188] on icon at bounding box center [266, 183] width 9 height 9
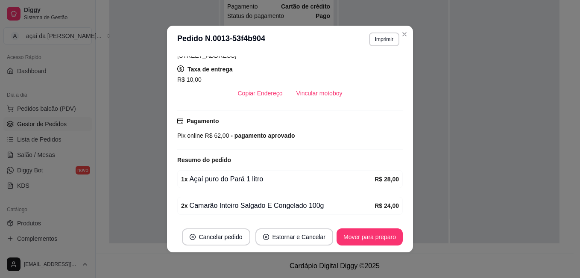
scroll to position [2, 0]
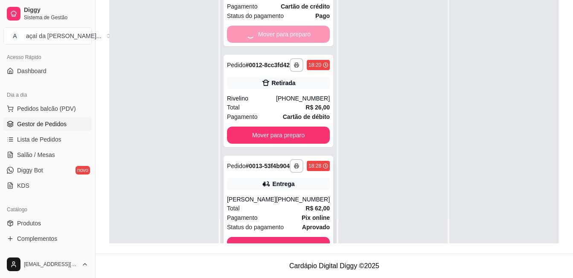
click at [257, 205] on div "**********" at bounding box center [279, 206] width 110 height 102
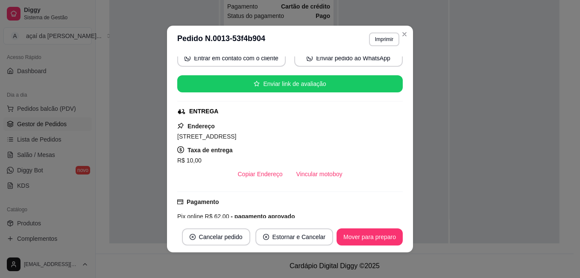
scroll to position [199, 0]
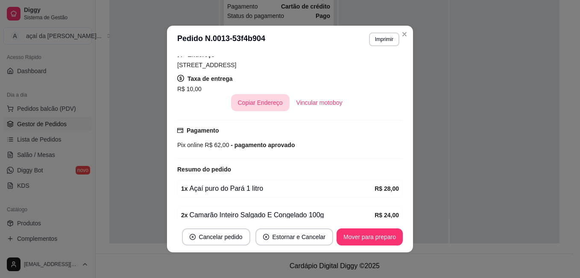
click at [259, 98] on button "Copiar Endereço" at bounding box center [260, 102] width 58 height 17
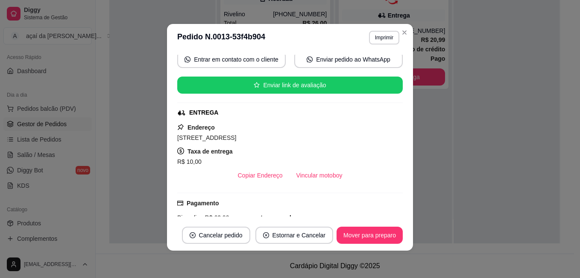
scroll to position [41, 0]
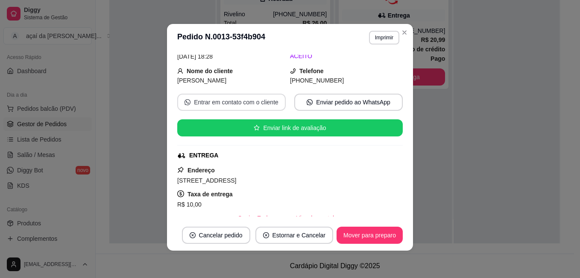
click at [238, 102] on button "Entrar em contato com o cliente" at bounding box center [231, 101] width 108 height 17
